Goal: Transaction & Acquisition: Obtain resource

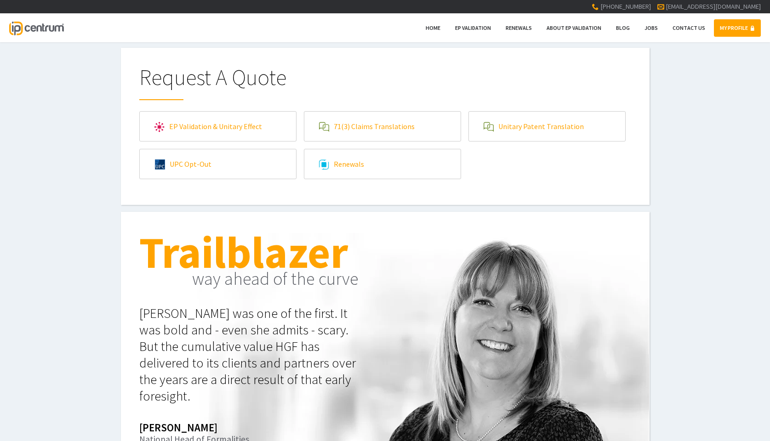
click at [252, 121] on link "EP Validation & Unitary Effect" at bounding box center [218, 126] width 156 height 29
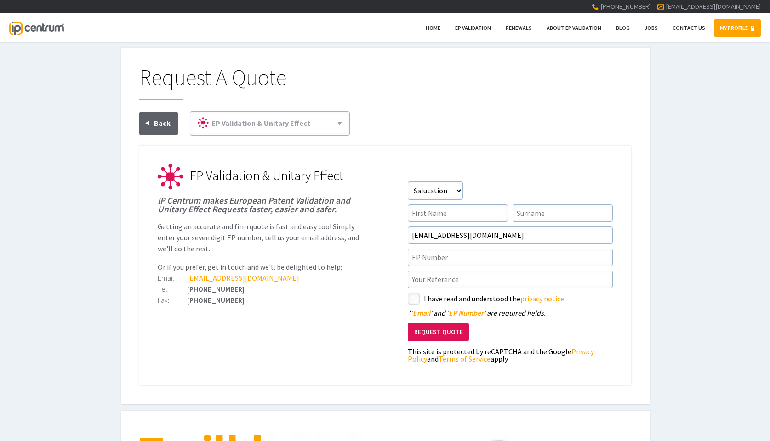
click at [376, 63] on div "Request A Quote EP Validation & Unitary Effect 71(3) Claims Translations Unitar…" at bounding box center [385, 226] width 529 height 356
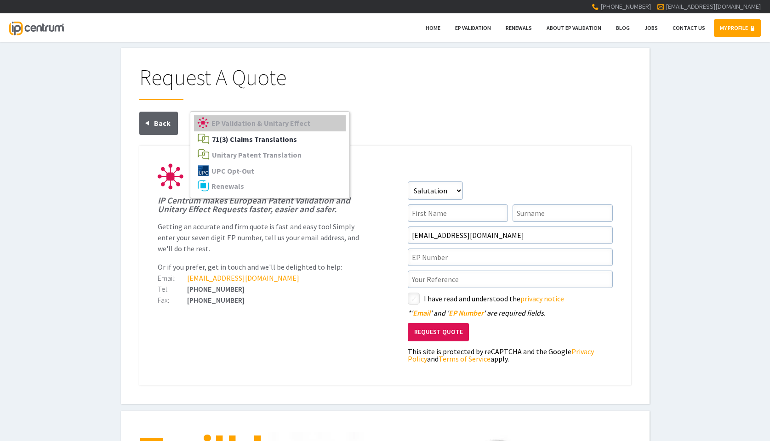
click at [295, 137] on link "71(3) Claims Translations" at bounding box center [270, 140] width 152 height 16
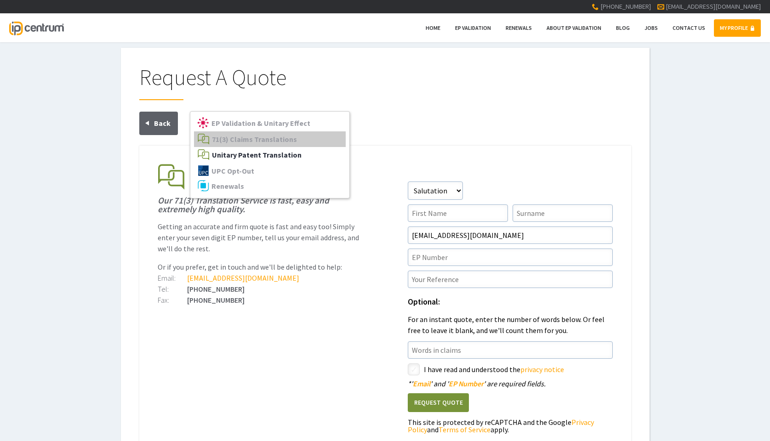
click at [292, 152] on span "Unitary Patent Translation" at bounding box center [257, 154] width 90 height 9
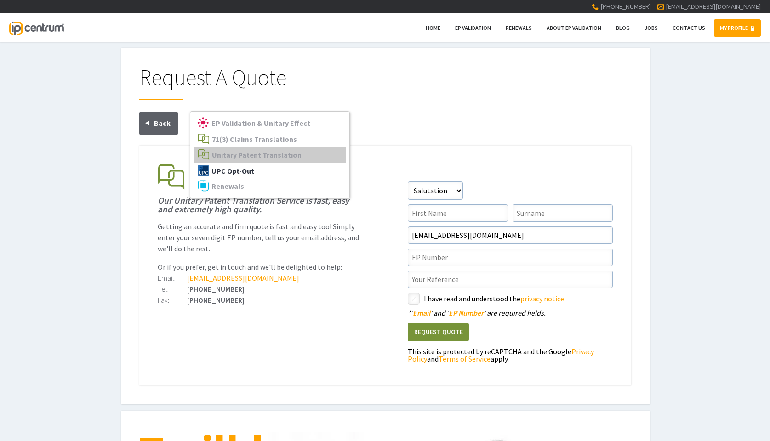
click at [274, 164] on link "UPC Opt-Out" at bounding box center [270, 171] width 152 height 16
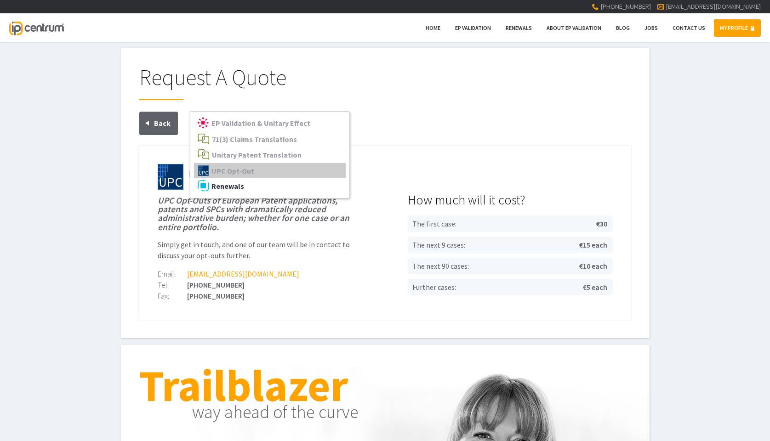
click at [271, 183] on link "Renewals" at bounding box center [270, 186] width 152 height 16
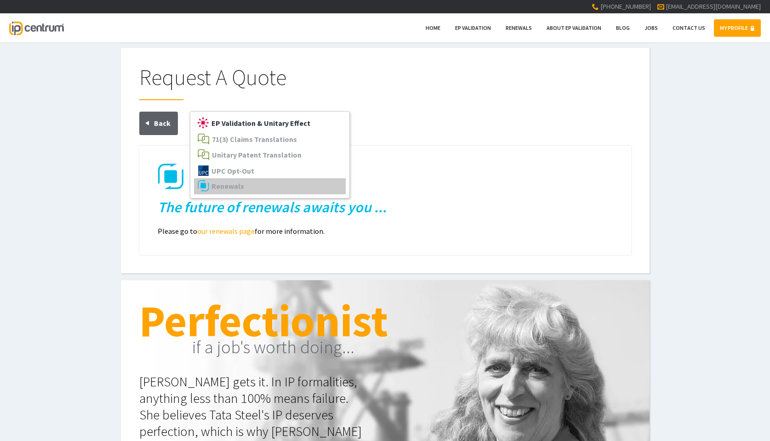
click at [282, 126] on span "EP Validation & Unitary Effect" at bounding box center [261, 123] width 99 height 9
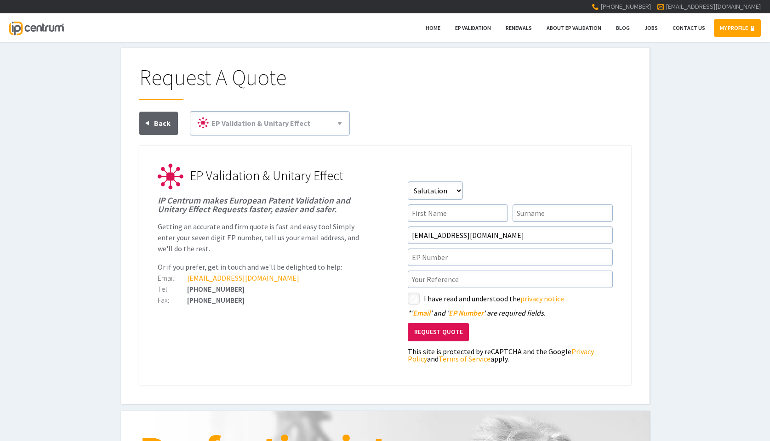
click at [381, 80] on h1 "Request A Quote" at bounding box center [385, 83] width 492 height 34
type input"] "[PERSON_NAME]"
type input"] "rens"
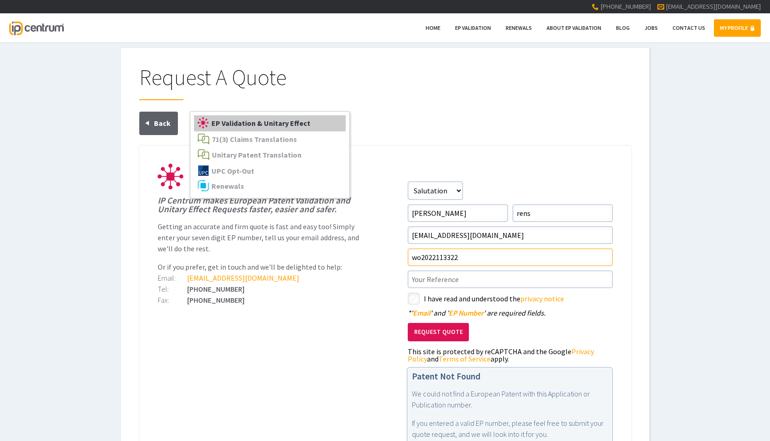
type input"] "wo2022113322"
click at [275, 128] on link "EP Validation & Unitary Effect" at bounding box center [270, 123] width 152 height 16
click at [272, 154] on span "Unitary Patent Translation" at bounding box center [257, 154] width 90 height 9
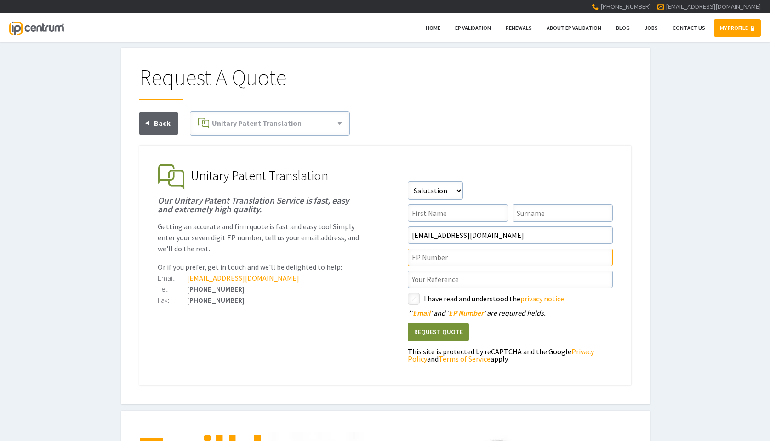
click at [434, 258] on input"] "text" at bounding box center [510, 257] width 205 height 17
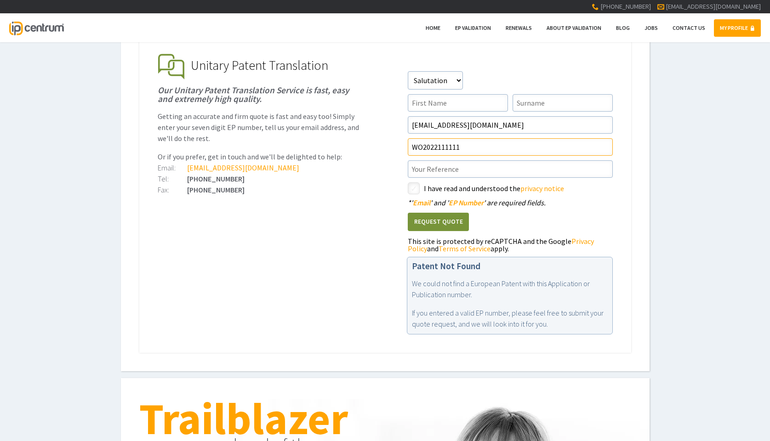
scroll to position [114, 0]
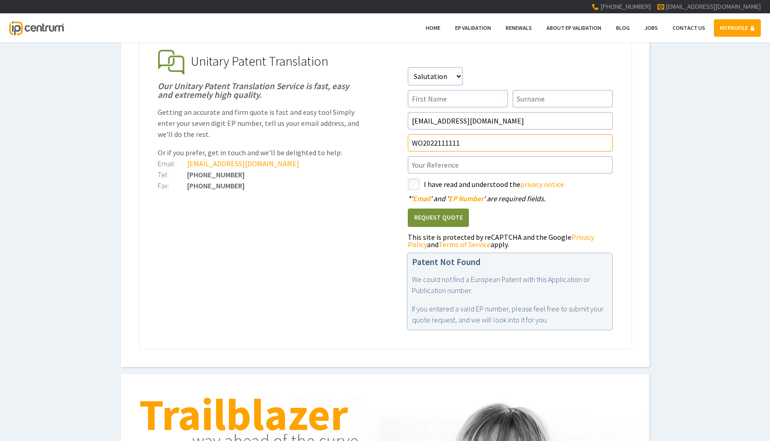
type input"] "WO2022111111"
click at [416, 183] on input"] "checkbox" at bounding box center [415, 185] width 11 height 11
checkbox input"] "true"
click at [434, 162] on input"] "text" at bounding box center [510, 164] width 205 height 17
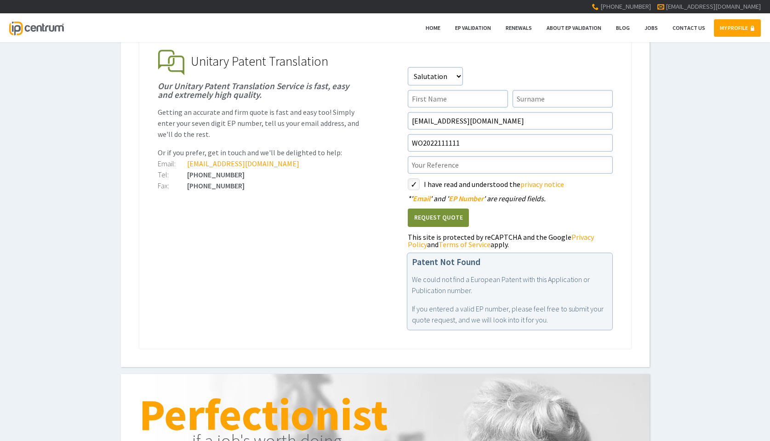
click at [440, 214] on button "Request Quote" at bounding box center [438, 218] width 61 height 19
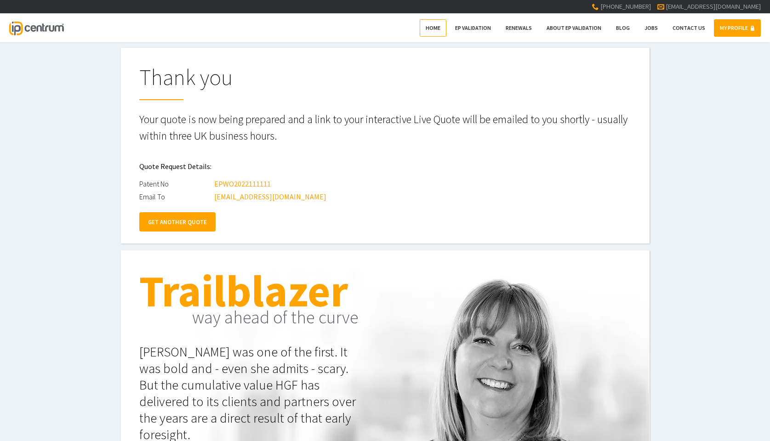
click at [439, 28] on span "Home" at bounding box center [433, 27] width 15 height 7
